Goal: Transaction & Acquisition: Purchase product/service

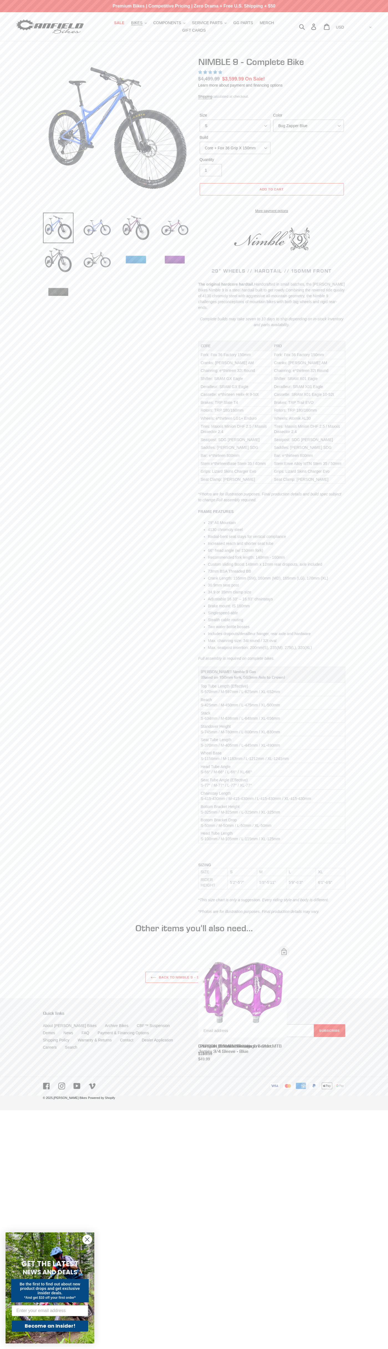
click at [206, 72] on span "4.88 stars" at bounding box center [205, 72] width 5 height 4
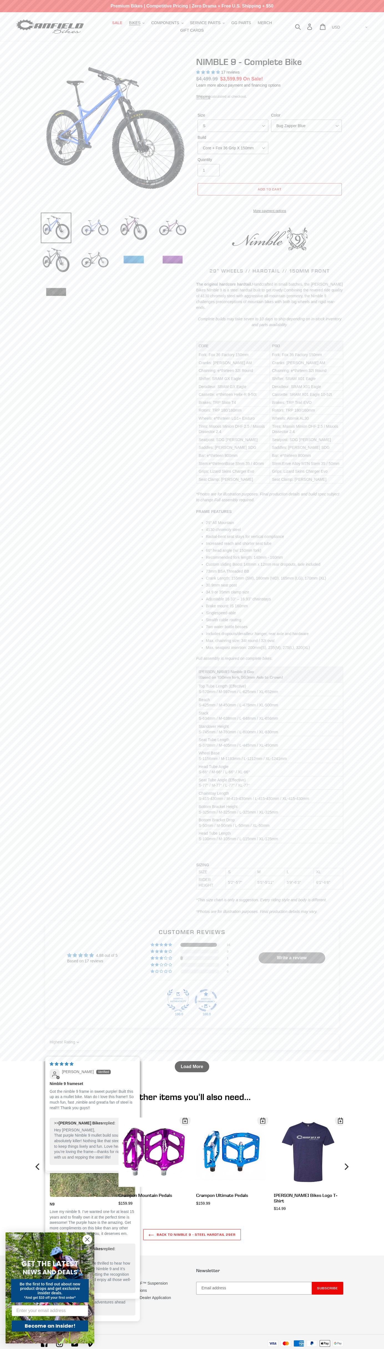
click at [270, 189] on span "Add to cart" at bounding box center [270, 189] width 24 height 4
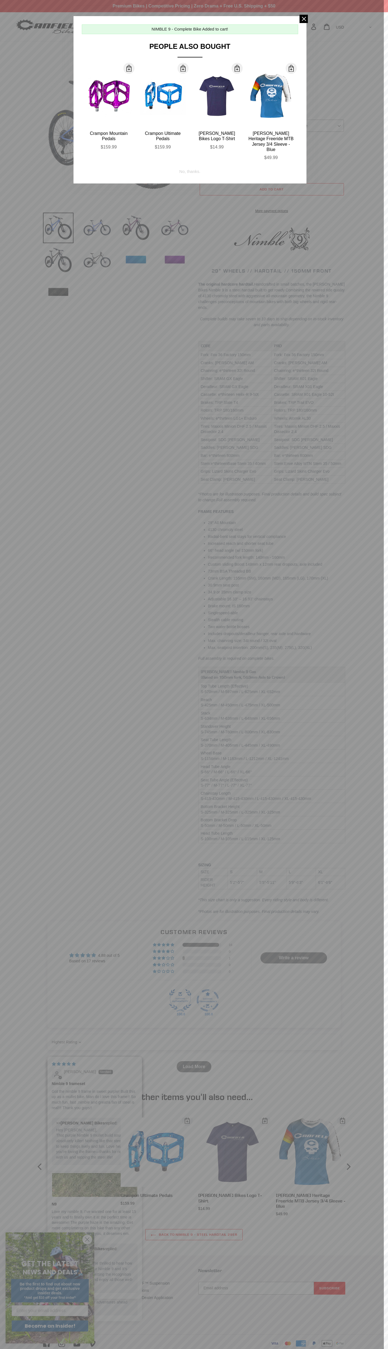
click at [129, 68] on span at bounding box center [129, 68] width 7 height 7
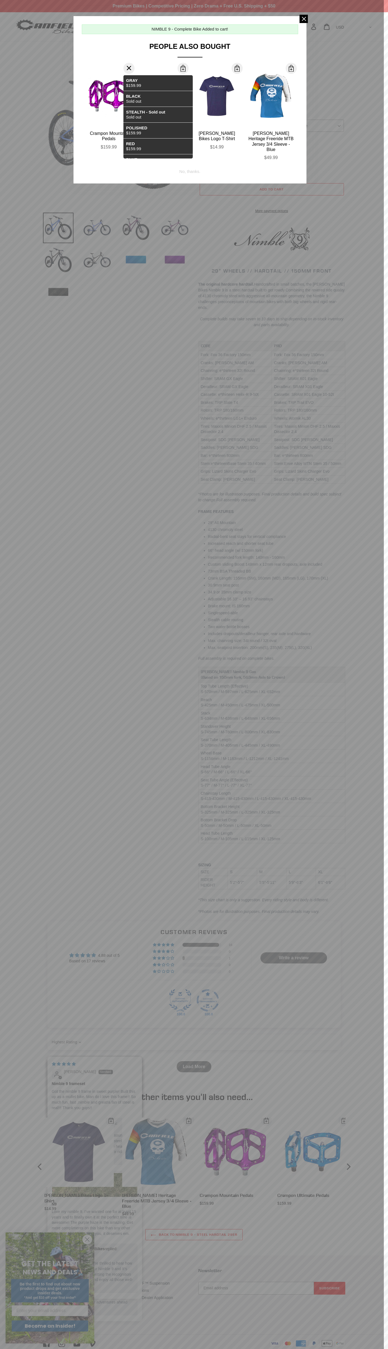
click at [190, 164] on div "No, thanks." at bounding box center [190, 169] width 21 height 11
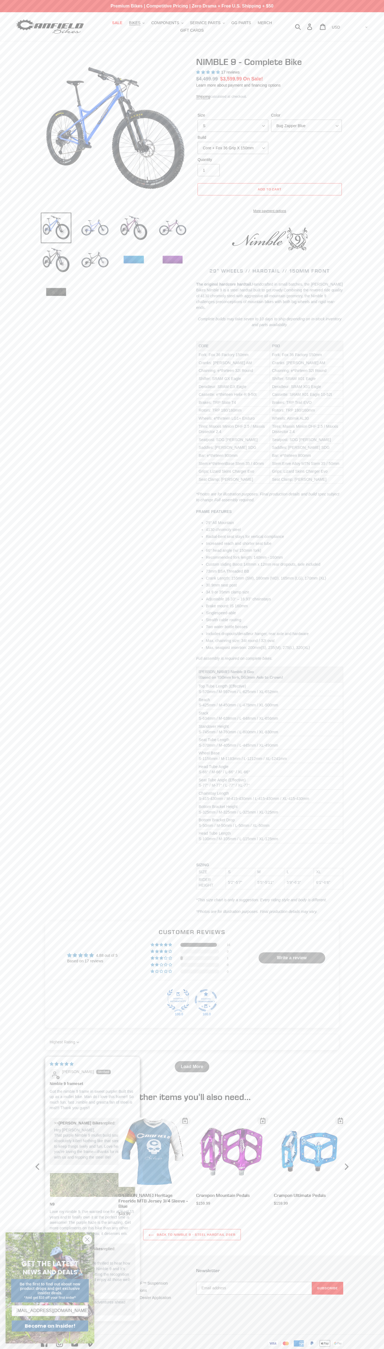
type input "[EMAIL_ADDRESS][DOMAIN_NAME]"
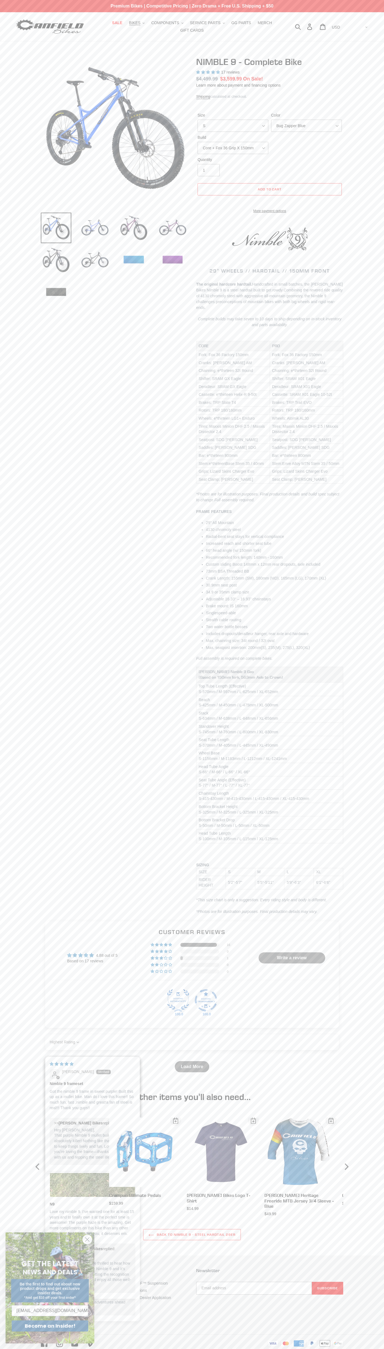
click at [346, 1162] on icon "Next" at bounding box center [346, 1166] width 7 height 59
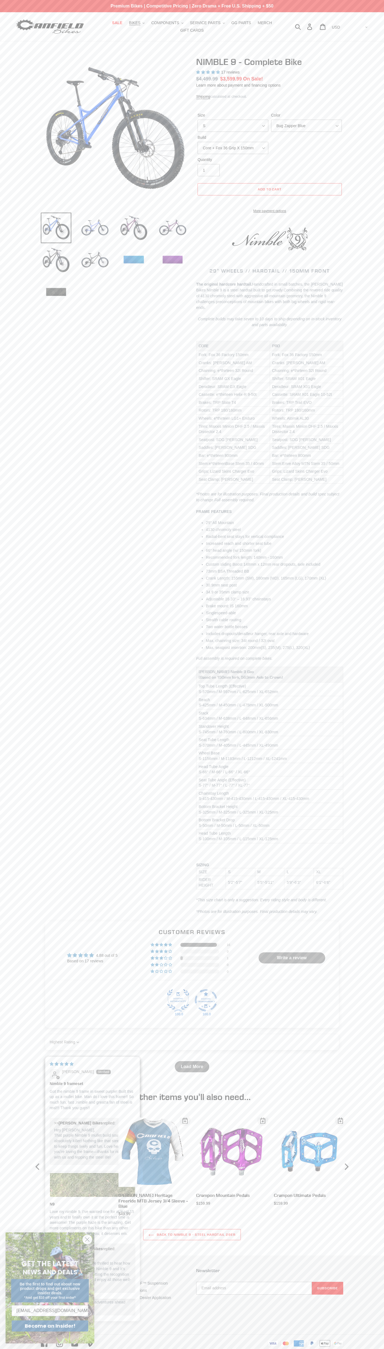
click at [346, 1162] on icon "Next" at bounding box center [346, 1166] width 7 height 59
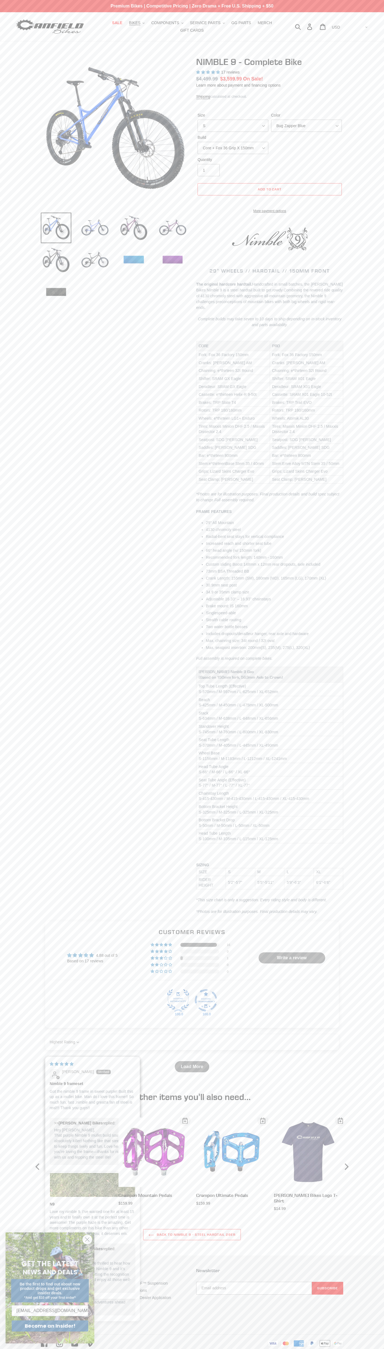
click at [346, 1162] on icon "Next" at bounding box center [346, 1166] width 7 height 59
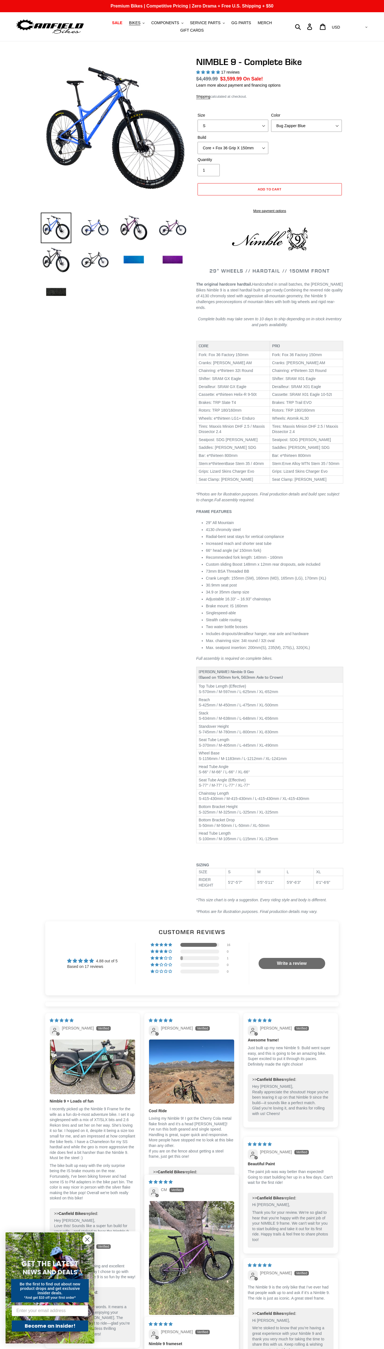
select select "highest-rating"
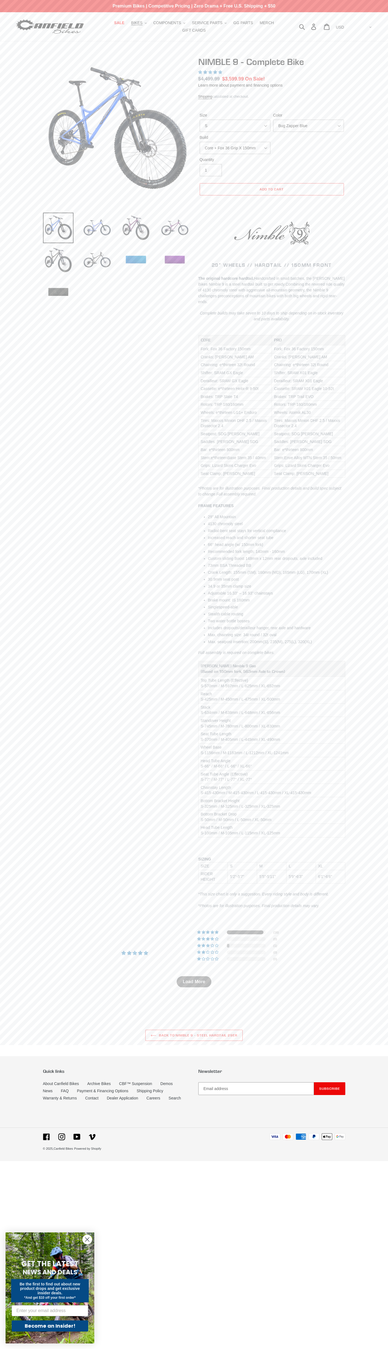
click at [211, 79] on s "$4,499.99" at bounding box center [209, 79] width 22 height 6
click at [54, 261] on img at bounding box center [58, 260] width 31 height 31
click at [112, 261] on li at bounding box center [131, 261] width 39 height 32
click at [277, 618] on li "Two water bottle bosses" at bounding box center [276, 621] width 137 height 6
click at [272, 189] on span "Add to cart" at bounding box center [272, 189] width 24 height 4
